Goal: Information Seeking & Learning: Understand process/instructions

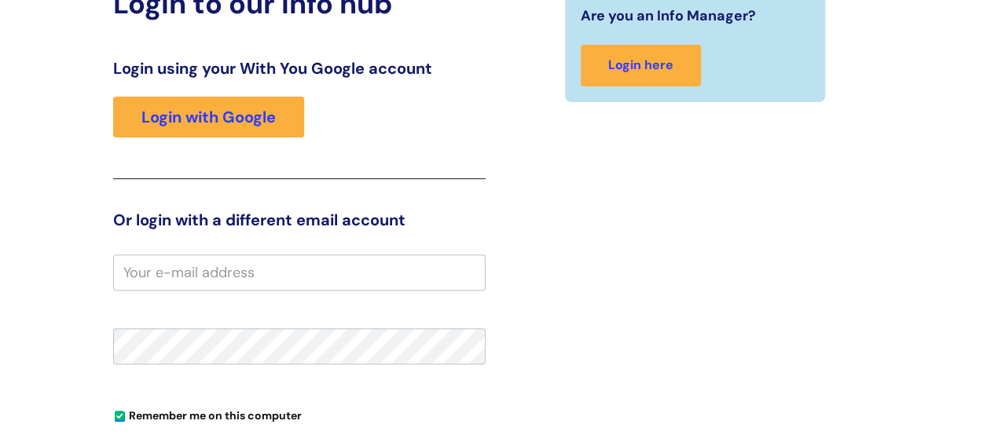
scroll to position [118, 0]
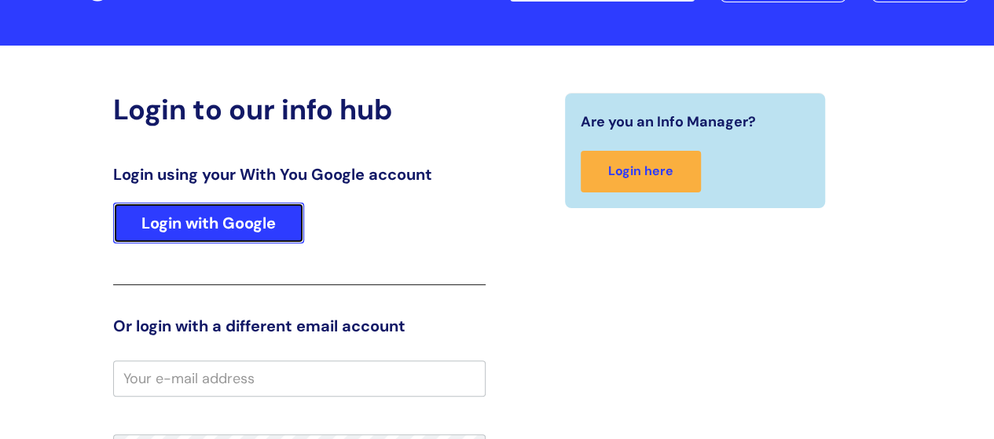
click at [185, 231] on link "Login with Google" at bounding box center [208, 223] width 191 height 41
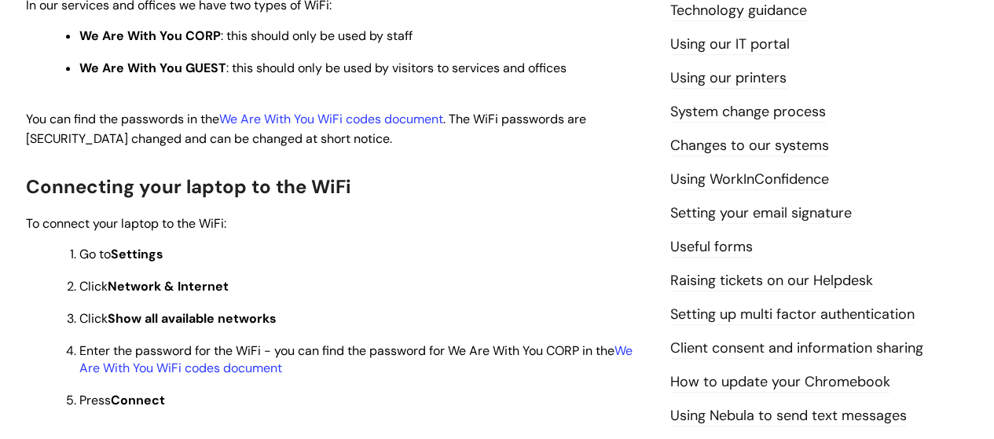
scroll to position [471, 0]
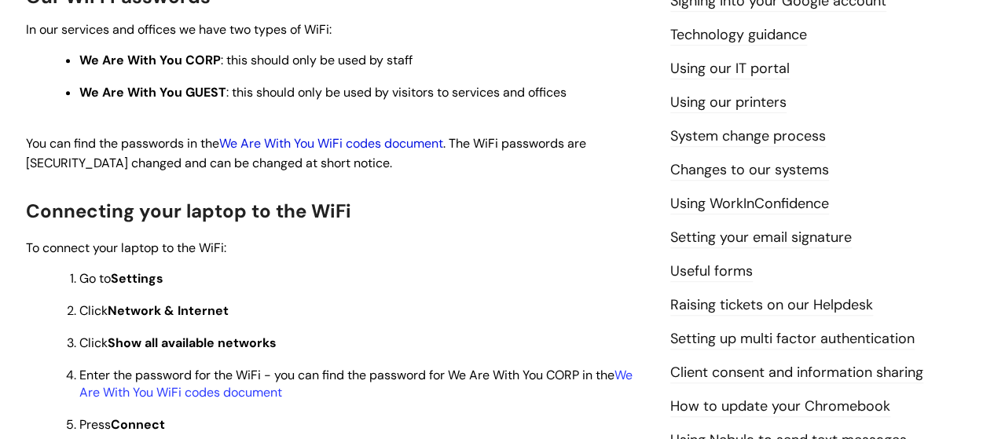
click at [352, 144] on link "We Are With You WiFi codes document" at bounding box center [331, 143] width 224 height 17
